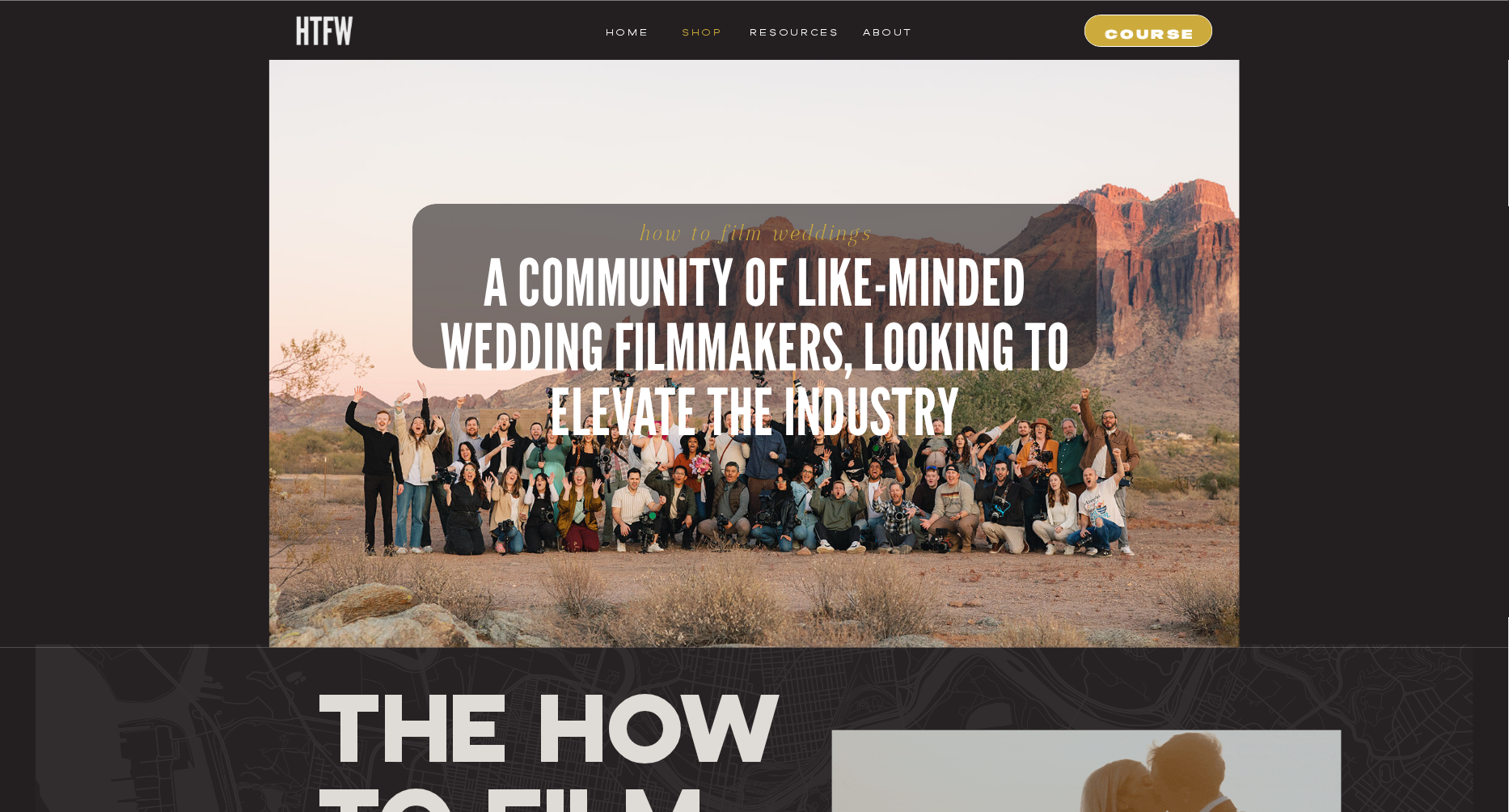
click at [702, 27] on nav "shop" at bounding box center [703, 29] width 64 height 14
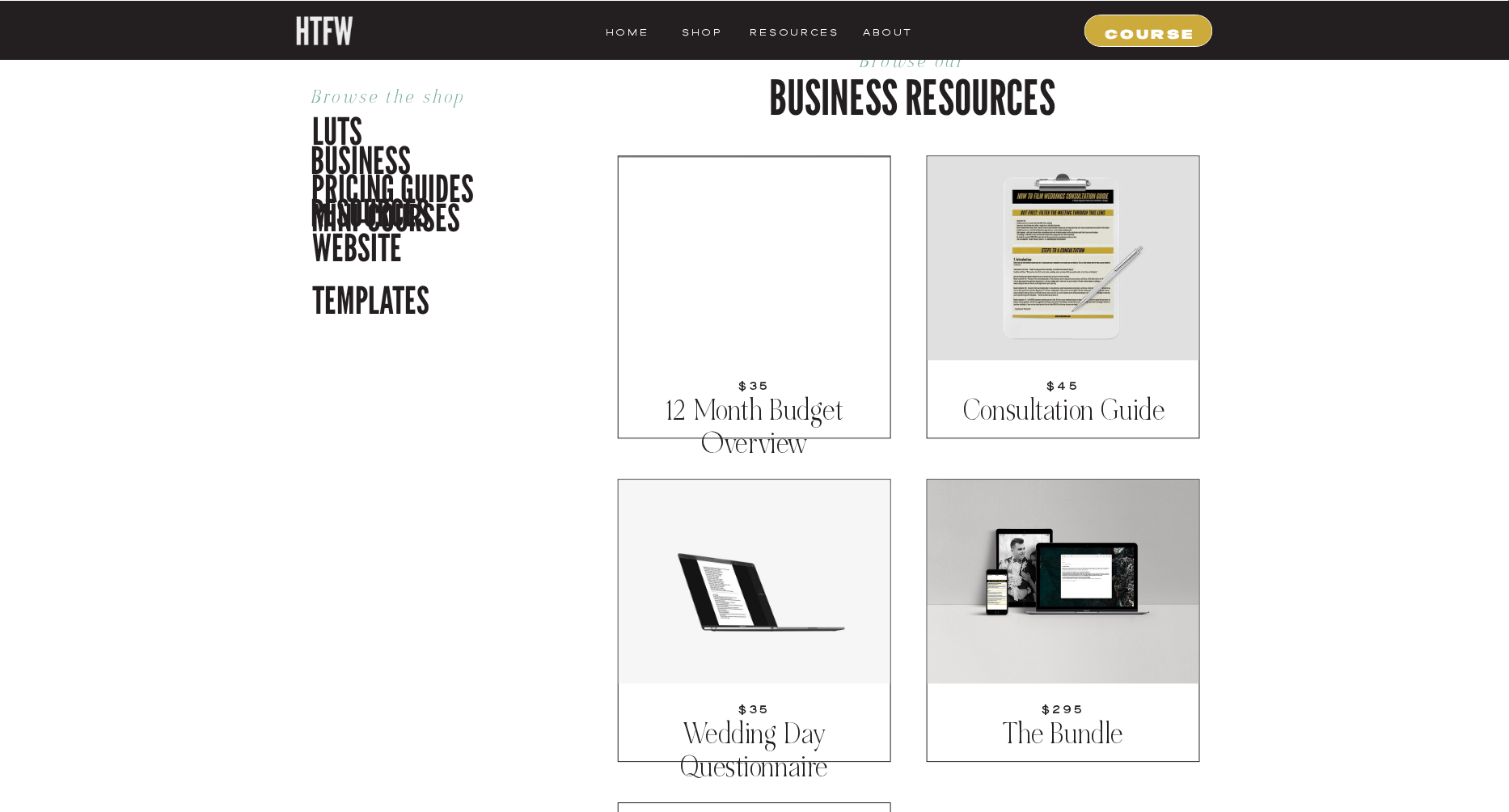
scroll to position [1205, 0]
